Goal: Information Seeking & Learning: Learn about a topic

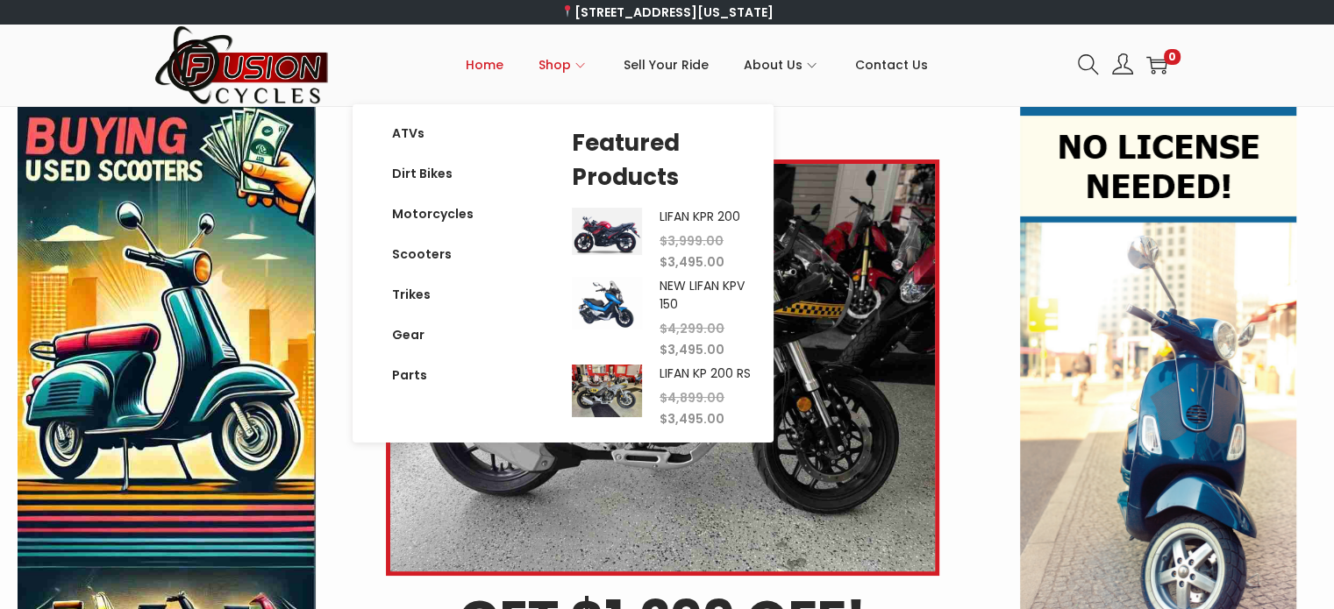
click at [571, 64] on span "Shop" at bounding box center [554, 65] width 32 height 44
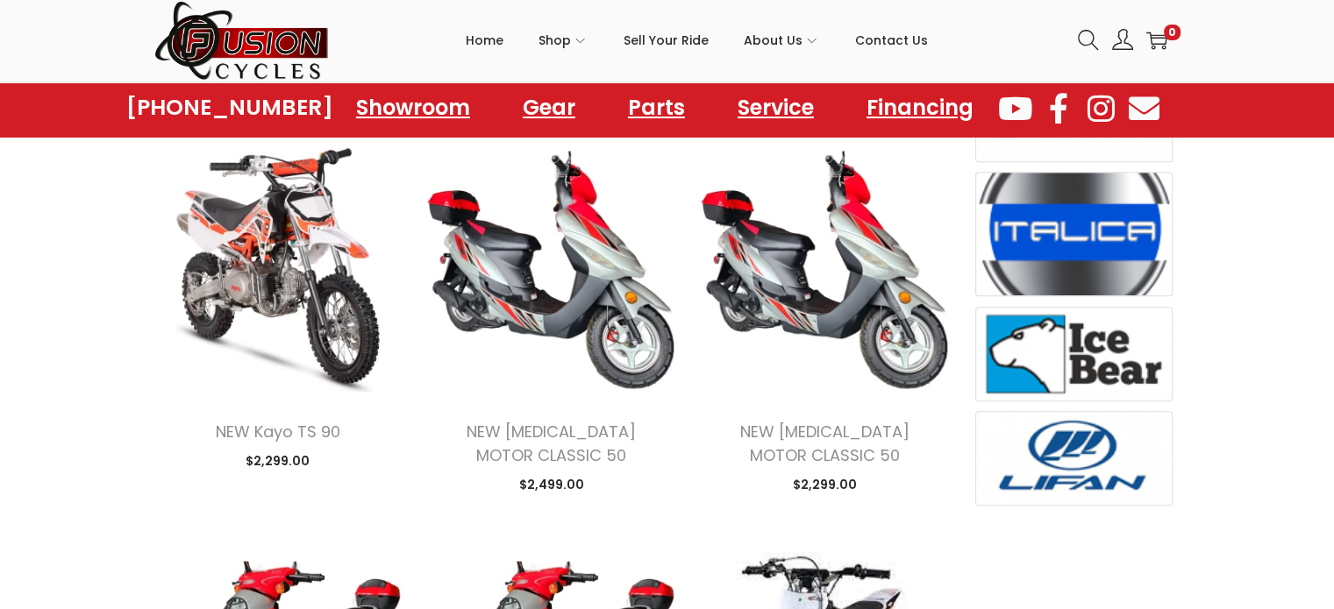
scroll to position [907, 0]
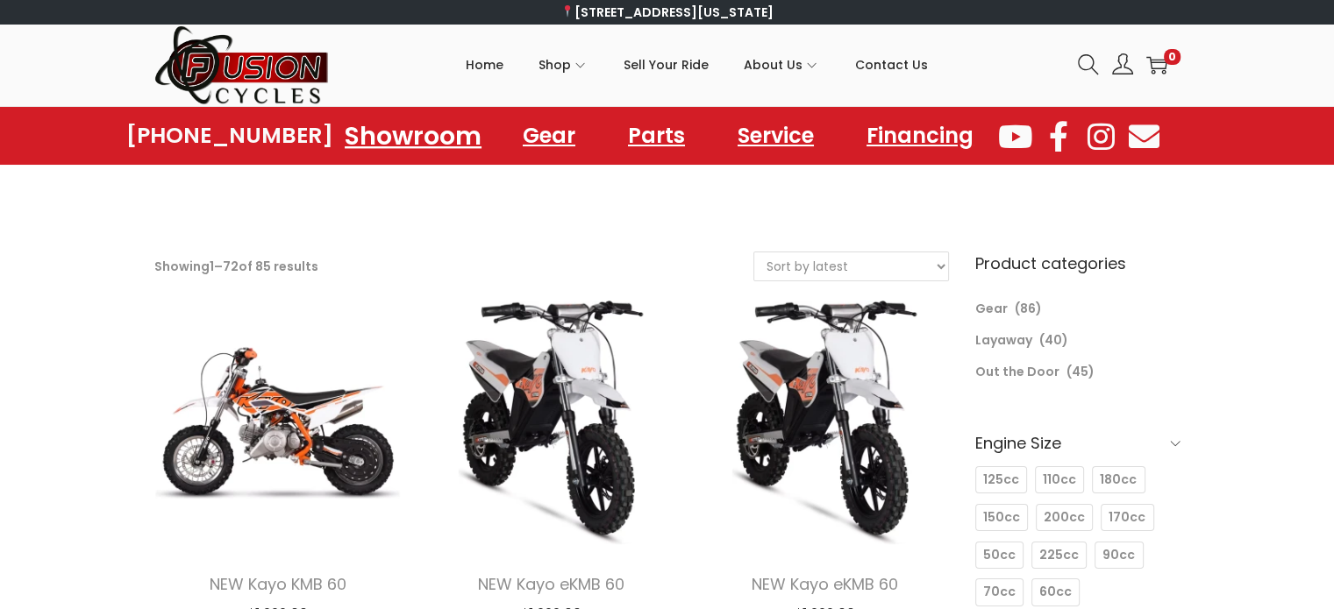
click at [416, 132] on link "Showroom" at bounding box center [413, 135] width 179 height 48
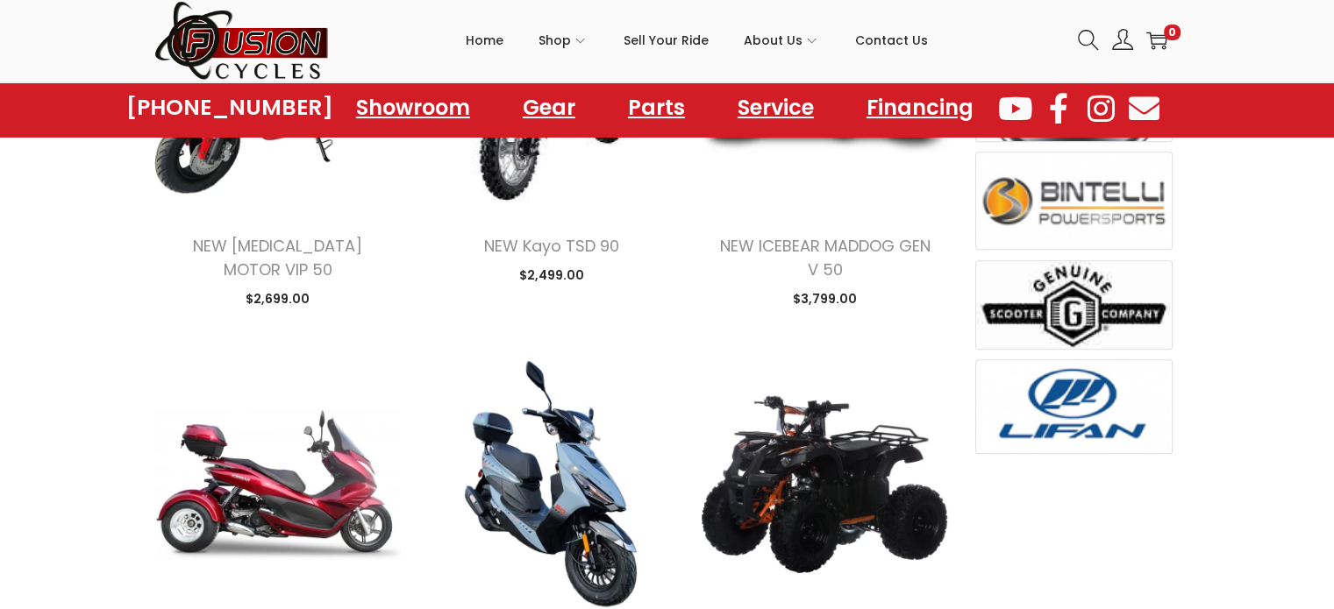
scroll to position [1152, 0]
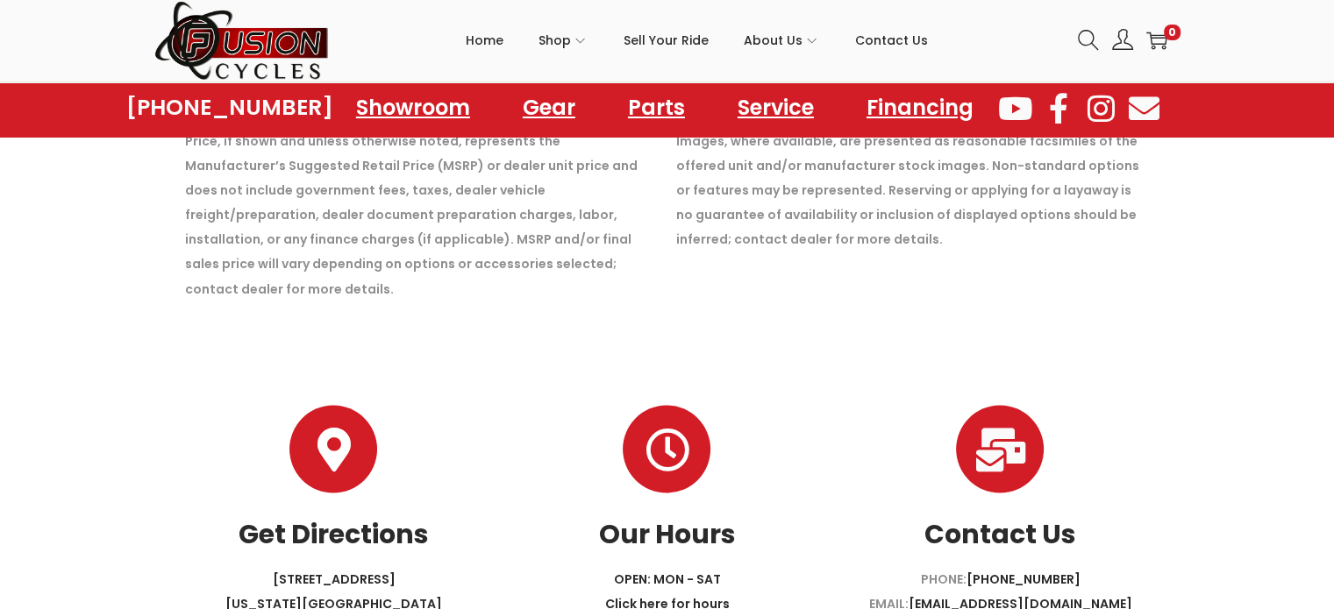
scroll to position [4984, 0]
